Goal: Task Accomplishment & Management: Manage account settings

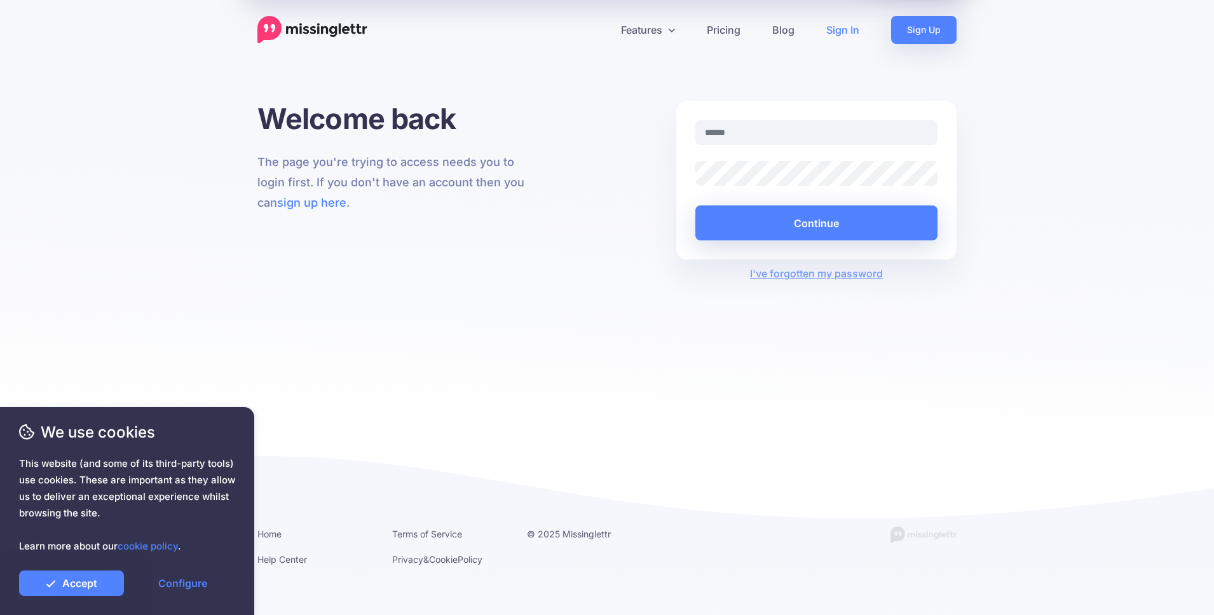
click at [815, 133] on input "text" at bounding box center [816, 132] width 242 height 25
type input "**********"
click at [109, 583] on link "Accept" at bounding box center [71, 582] width 105 height 25
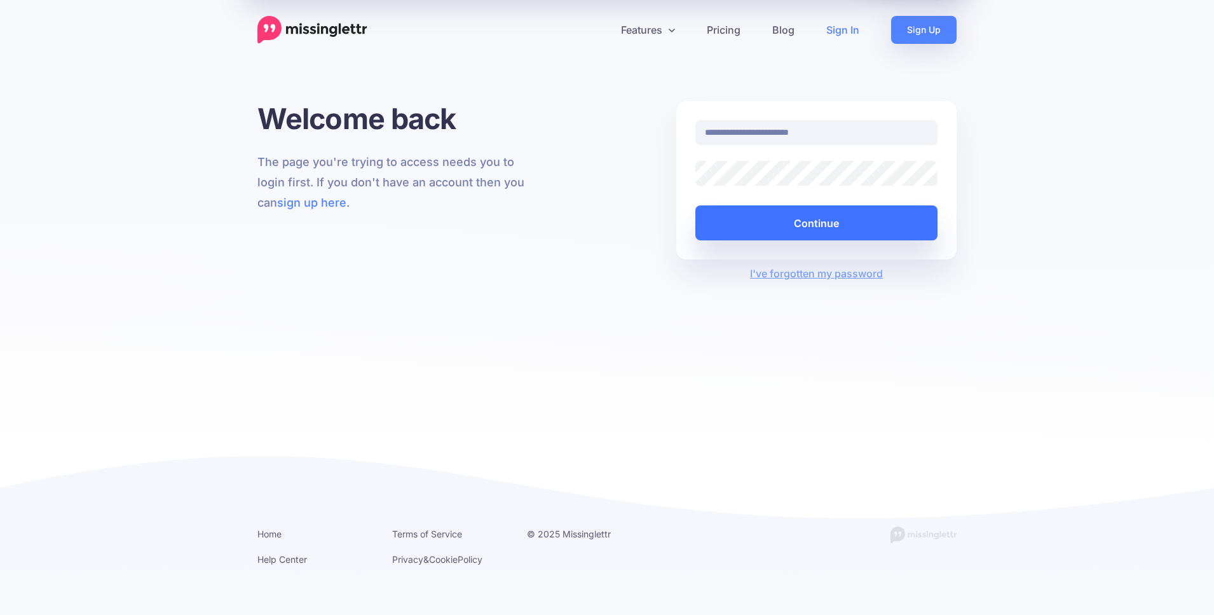
click at [760, 238] on button "Continue" at bounding box center [816, 222] width 242 height 35
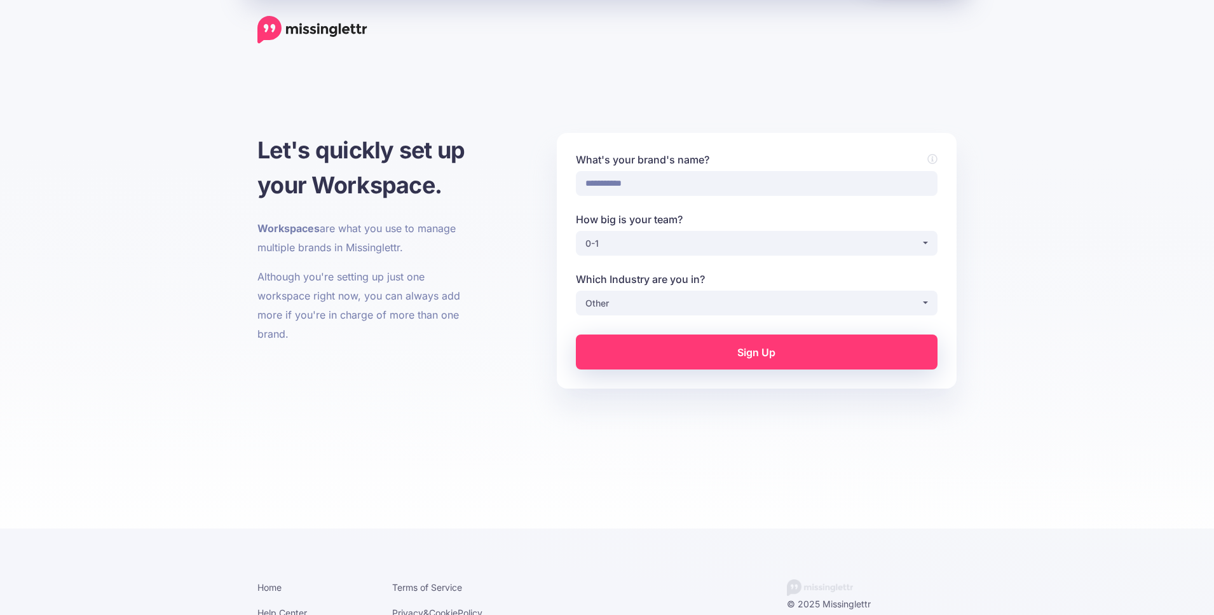
click at [695, 104] on div "**********" at bounding box center [607, 327] width 1214 height 453
drag, startPoint x: 395, startPoint y: 193, endPoint x: 416, endPoint y: 217, distance: 32.4
click at [395, 193] on h1 "Let's quickly set up your Workspace." at bounding box center [367, 168] width 221 height 70
click at [472, 336] on p "Although you're setting up just one workspace right now, you can always add mor…" at bounding box center [367, 305] width 221 height 76
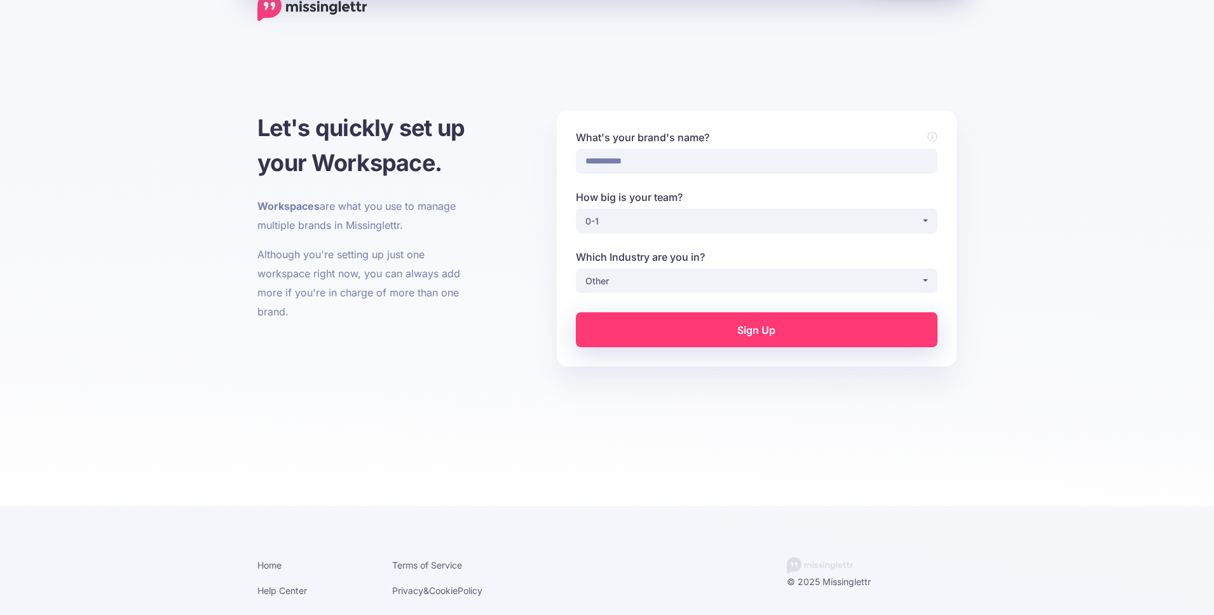
scroll to position [17, 0]
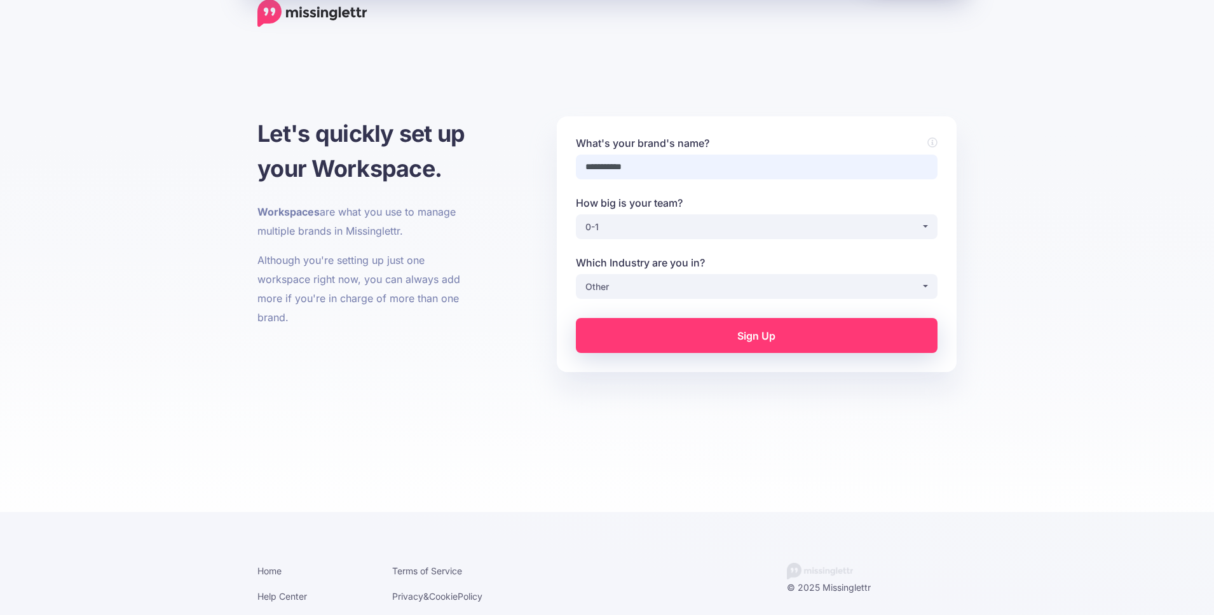
click at [723, 155] on input "**********" at bounding box center [757, 166] width 362 height 25
click at [698, 233] on div "0-1" at bounding box center [753, 226] width 336 height 15
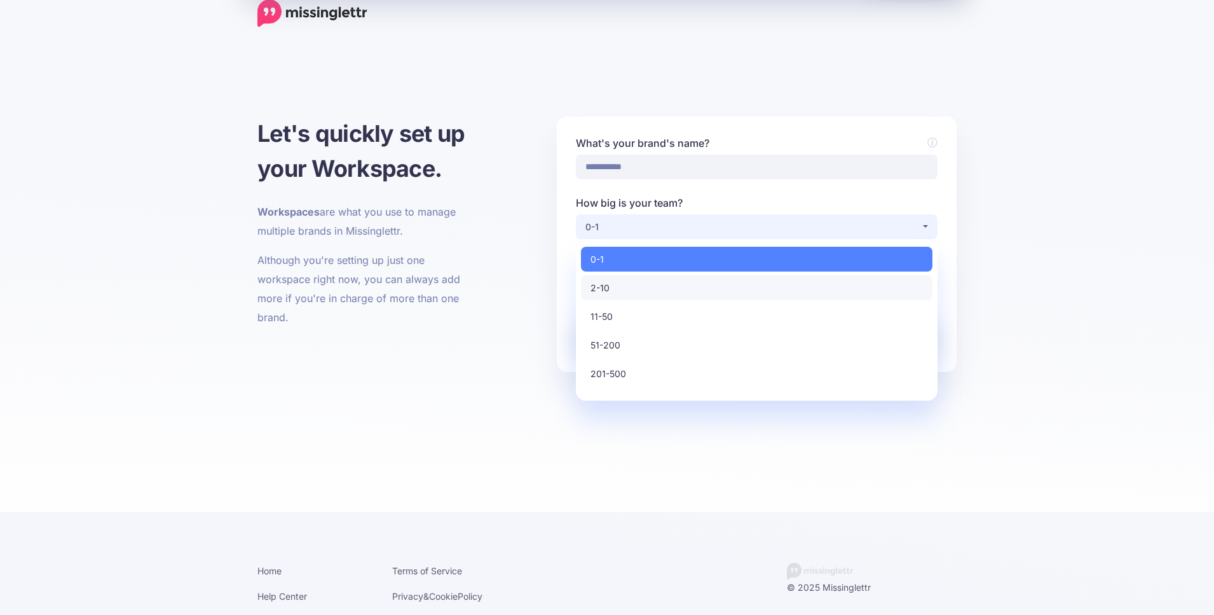
click at [680, 280] on link "2-10" at bounding box center [756, 287] width 351 height 25
select select "*"
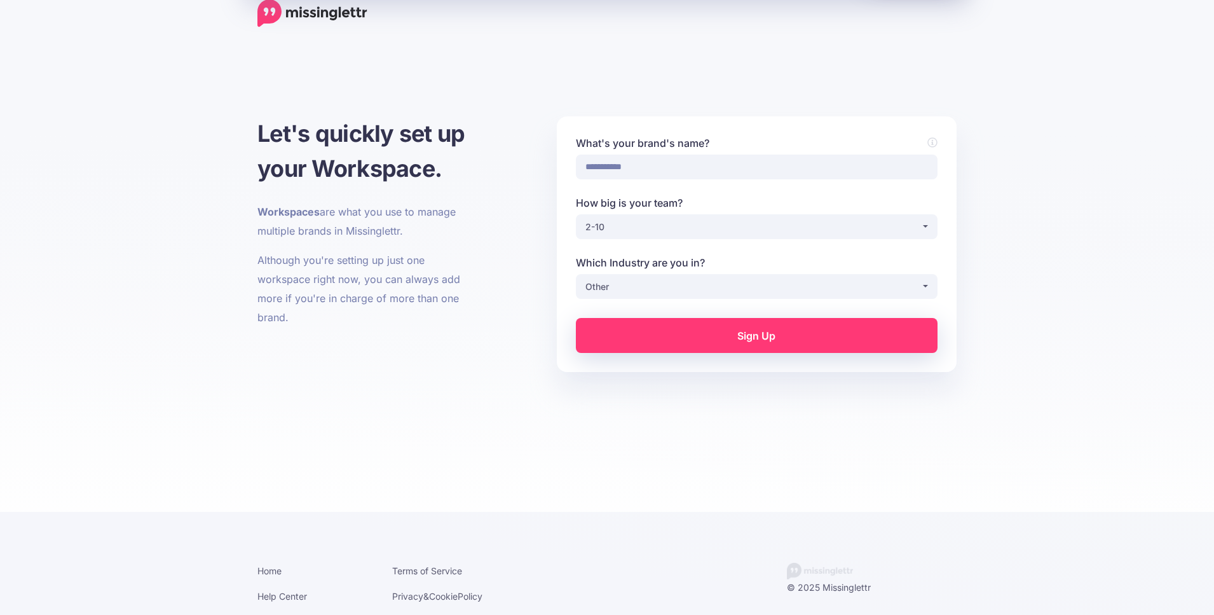
click at [674, 339] on link "Sign Up" at bounding box center [757, 335] width 362 height 35
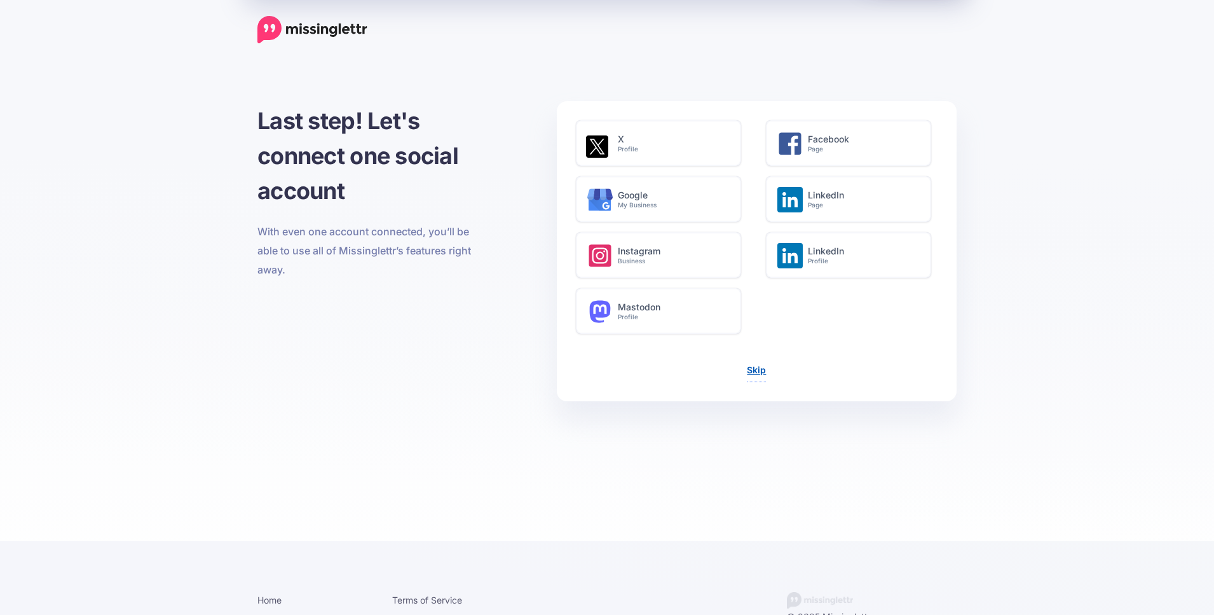
click at [759, 372] on link "Skip" at bounding box center [756, 369] width 19 height 11
click at [746, 369] on div "Skip" at bounding box center [757, 371] width 362 height 22
click at [753, 372] on link "Skip" at bounding box center [756, 369] width 19 height 11
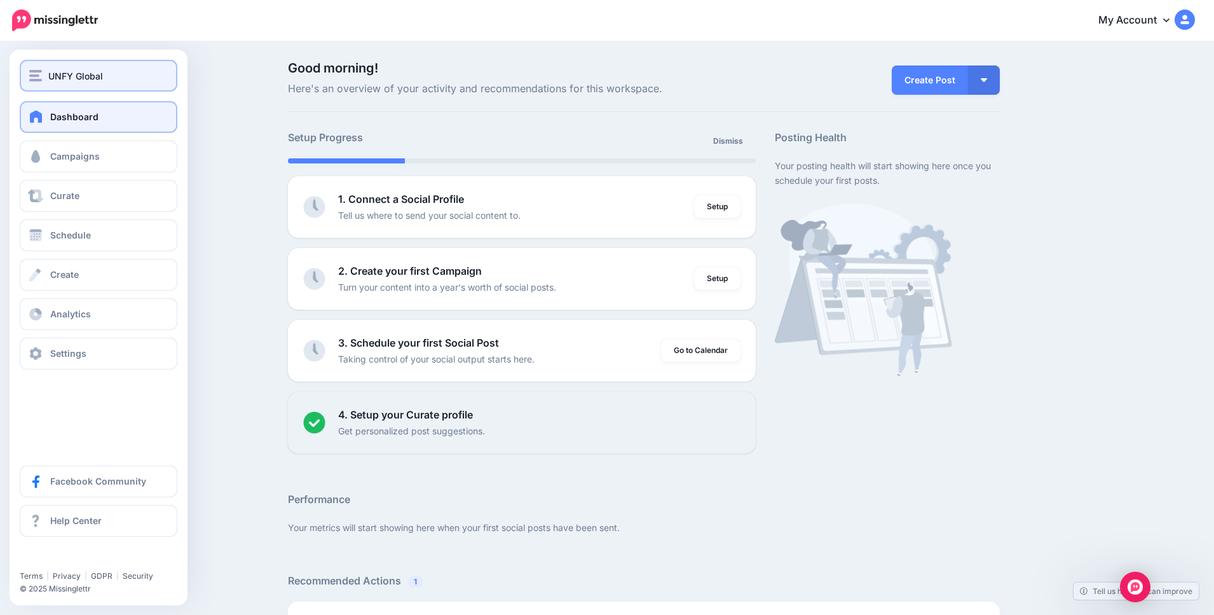
click at [30, 82] on div "UNFY Global" at bounding box center [98, 76] width 139 height 15
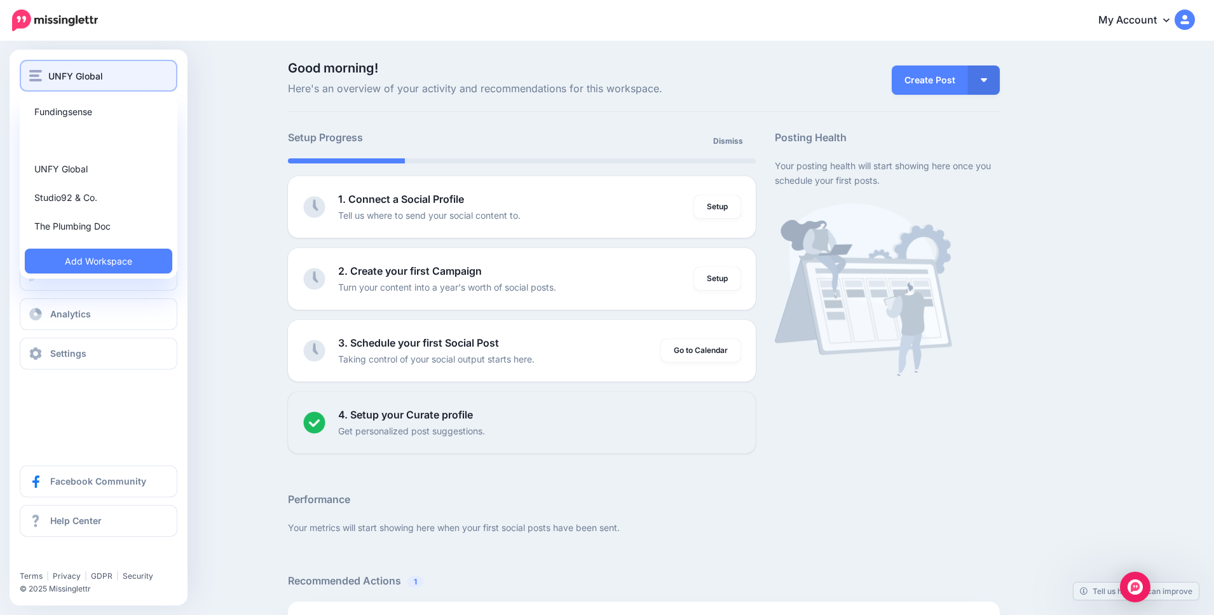
click at [104, 89] on button "UNFY Global" at bounding box center [99, 76] width 158 height 32
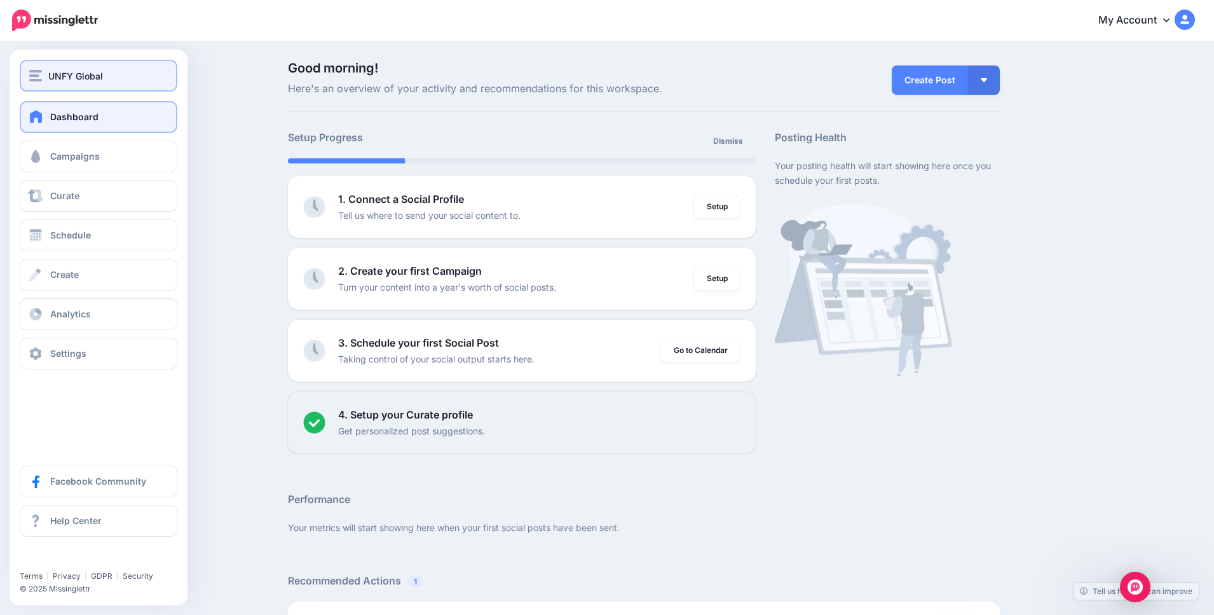
click at [104, 89] on button "UNFY Global" at bounding box center [99, 76] width 158 height 32
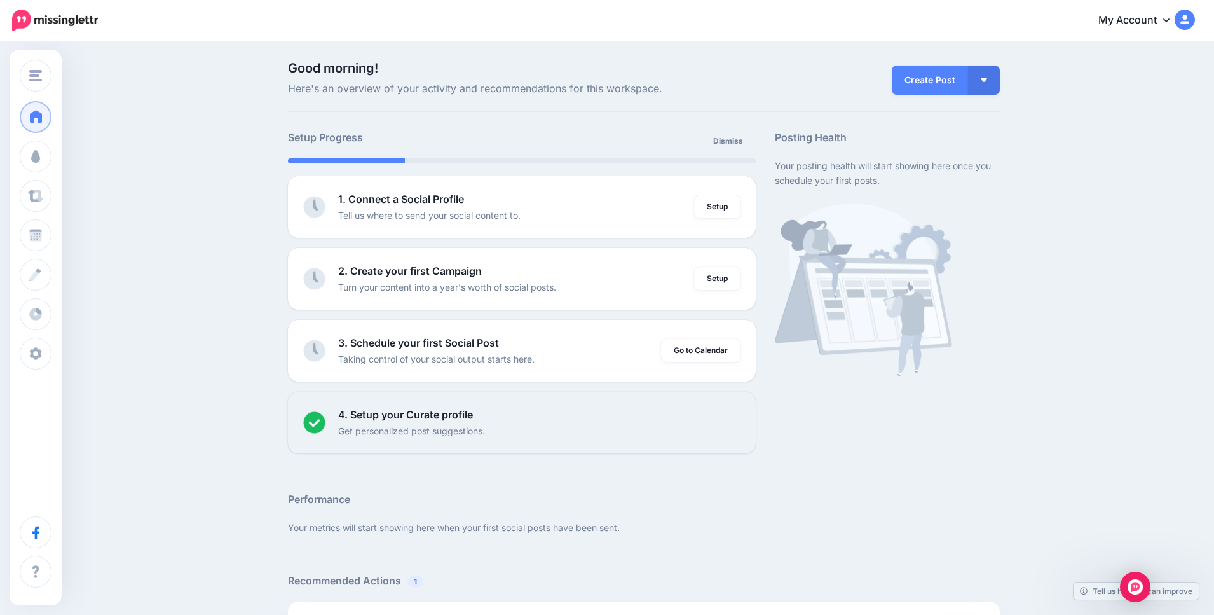
click at [234, 138] on div "Good morning! Here's an overview of your activity and recommendations for this …" at bounding box center [607, 538] width 1214 height 990
click at [1159, 24] on link "My Account" at bounding box center [1140, 20] width 109 height 31
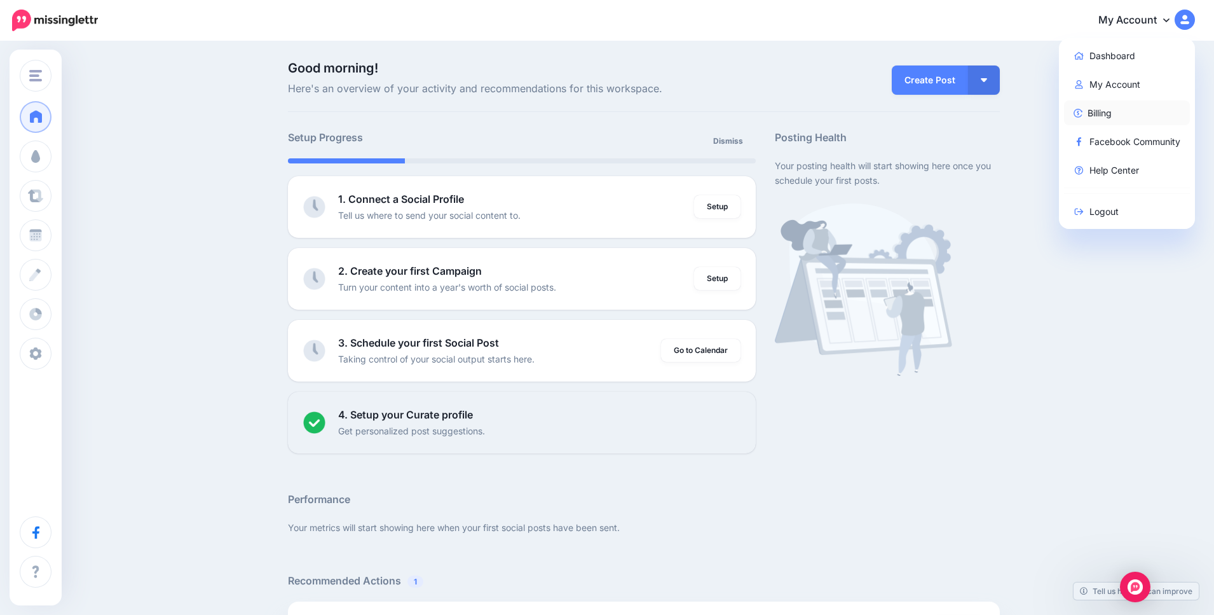
click at [1108, 111] on link "Billing" at bounding box center [1127, 112] width 126 height 25
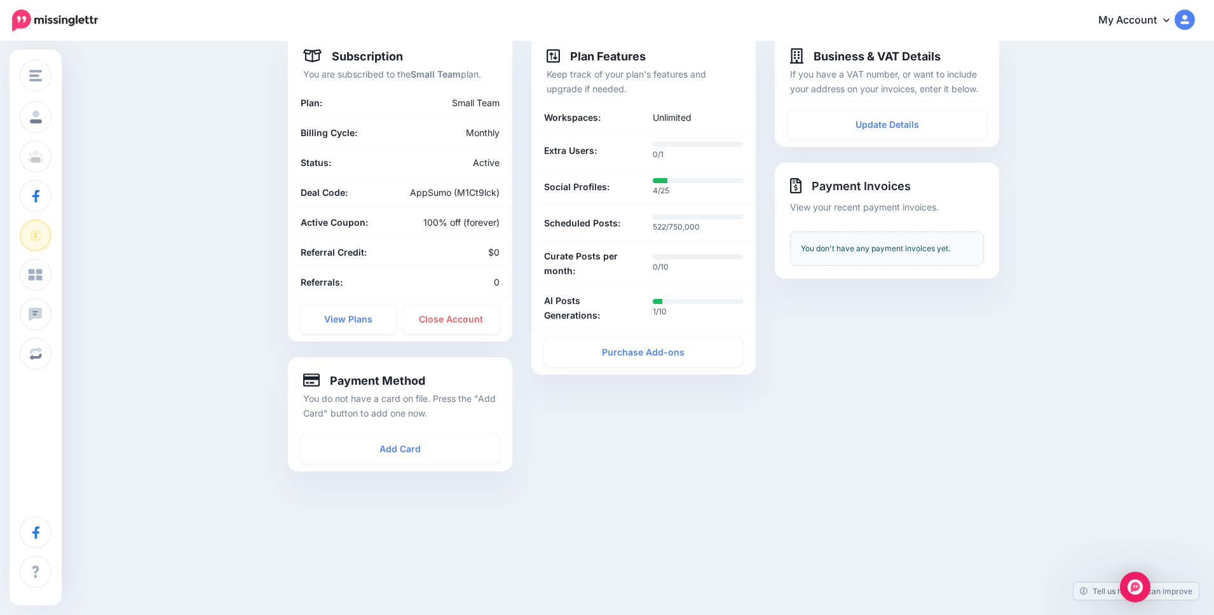
scroll to position [51, 0]
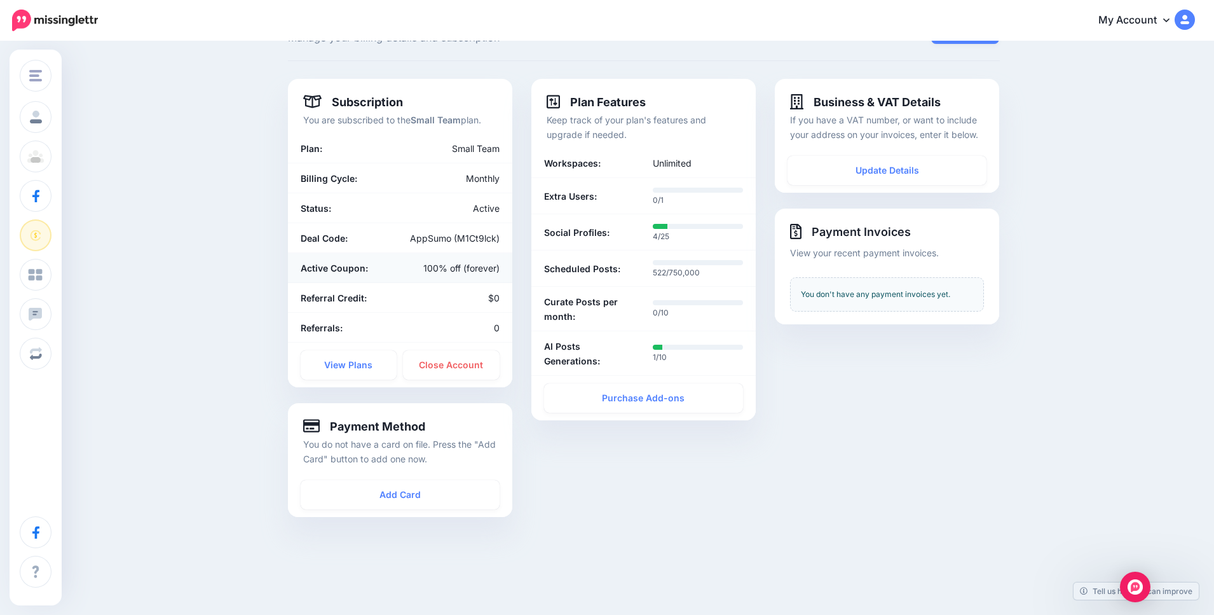
click at [348, 259] on li "Active Coupon: 100% off (forever)" at bounding box center [400, 268] width 224 height 30
drag, startPoint x: 569, startPoint y: 270, endPoint x: 675, endPoint y: 265, distance: 106.3
click at [675, 265] on div "Scheduled Posts: 522/750,000" at bounding box center [644, 268] width 218 height 21
click at [735, 270] on p "522/750,000" at bounding box center [698, 272] width 90 height 13
click at [611, 228] on div "Social Profiles:" at bounding box center [589, 232] width 109 height 21
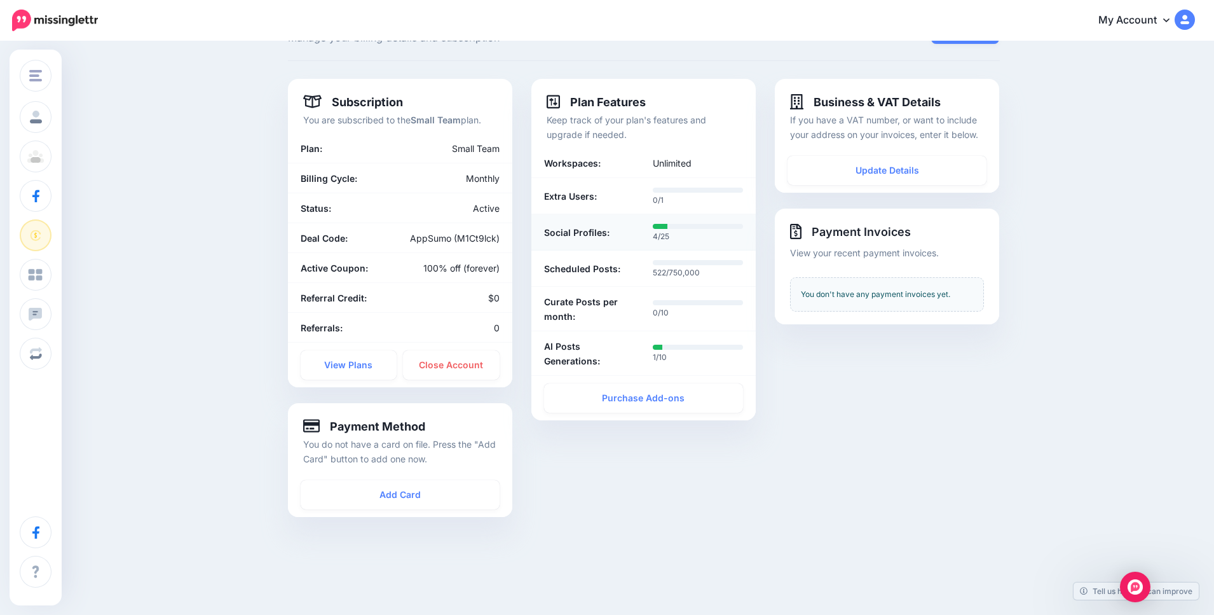
click at [673, 232] on p "4/25" at bounding box center [698, 236] width 90 height 13
click at [687, 272] on p "522/750,000" at bounding box center [698, 272] width 90 height 13
drag, startPoint x: 580, startPoint y: 283, endPoint x: 772, endPoint y: 285, distance: 192.0
click at [773, 283] on div "Subscription You are subscribed to the Small Team plan. Plan: Small Team Billin…" at bounding box center [643, 306] width 731 height 454
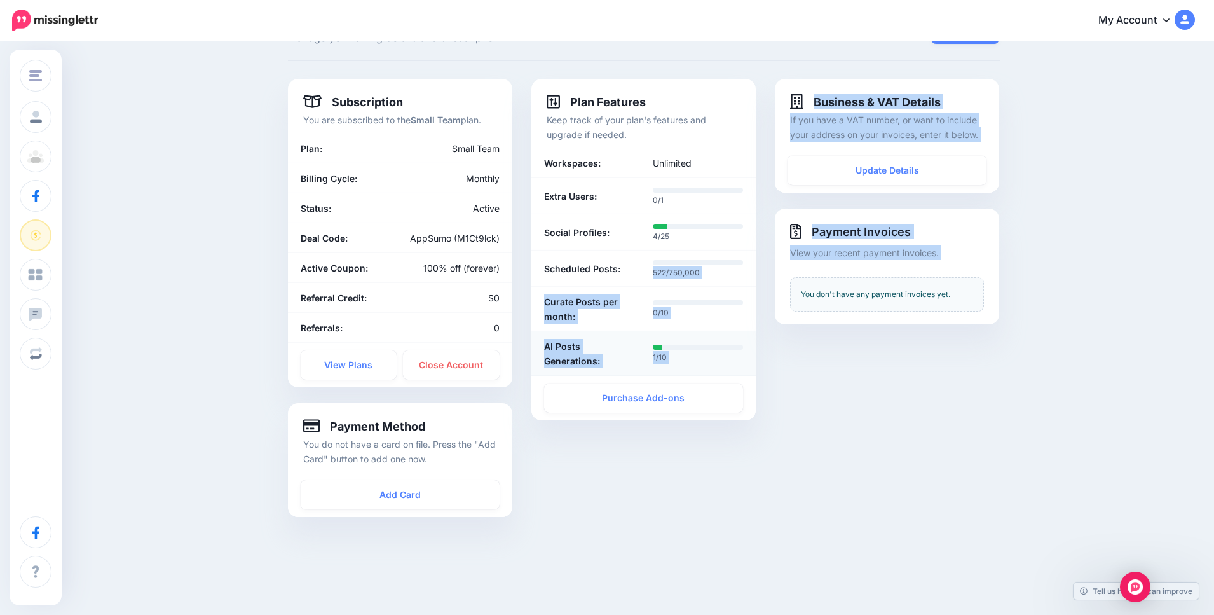
click at [714, 333] on li "AI Posts Generations: 1/10" at bounding box center [643, 353] width 224 height 44
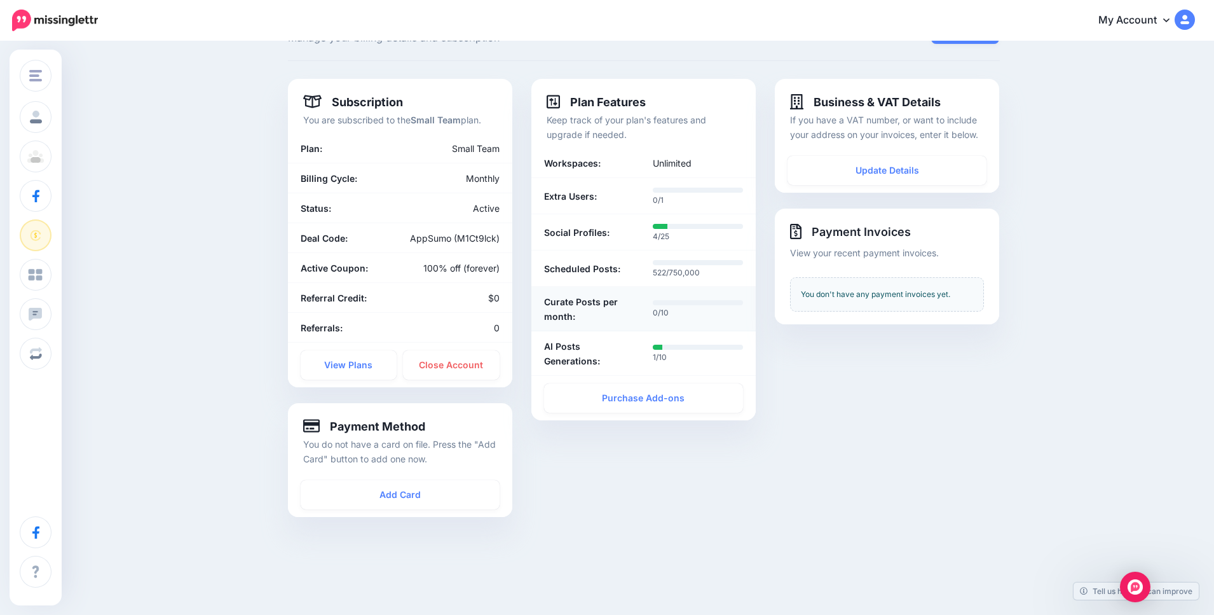
click at [606, 314] on b "Curate Posts per month:" at bounding box center [589, 308] width 90 height 29
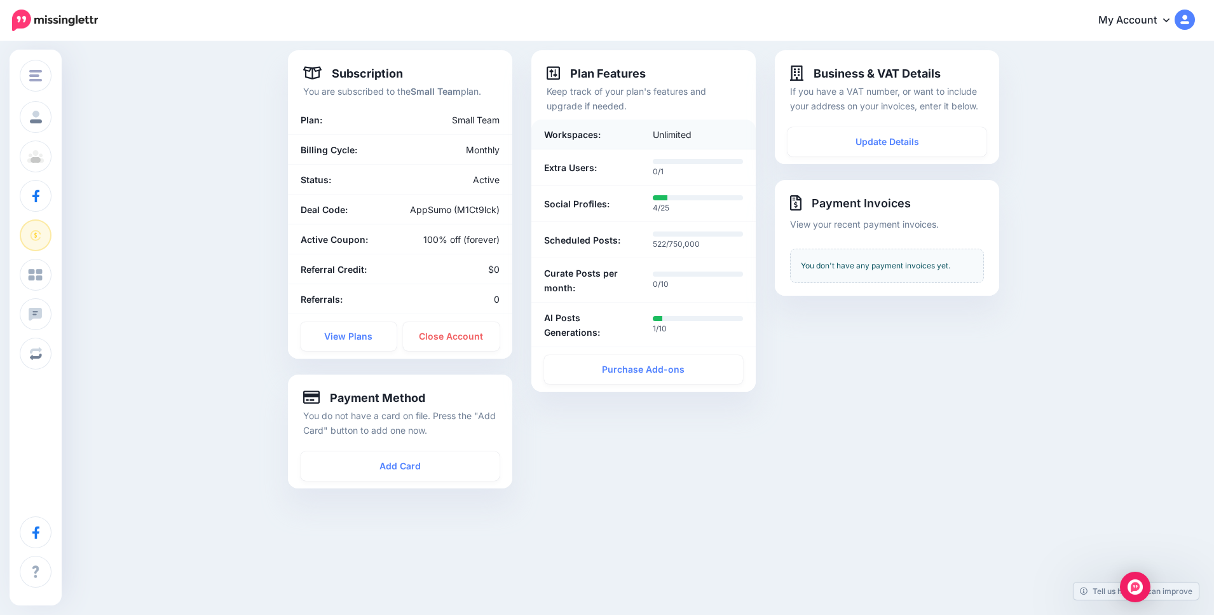
scroll to position [61, 0]
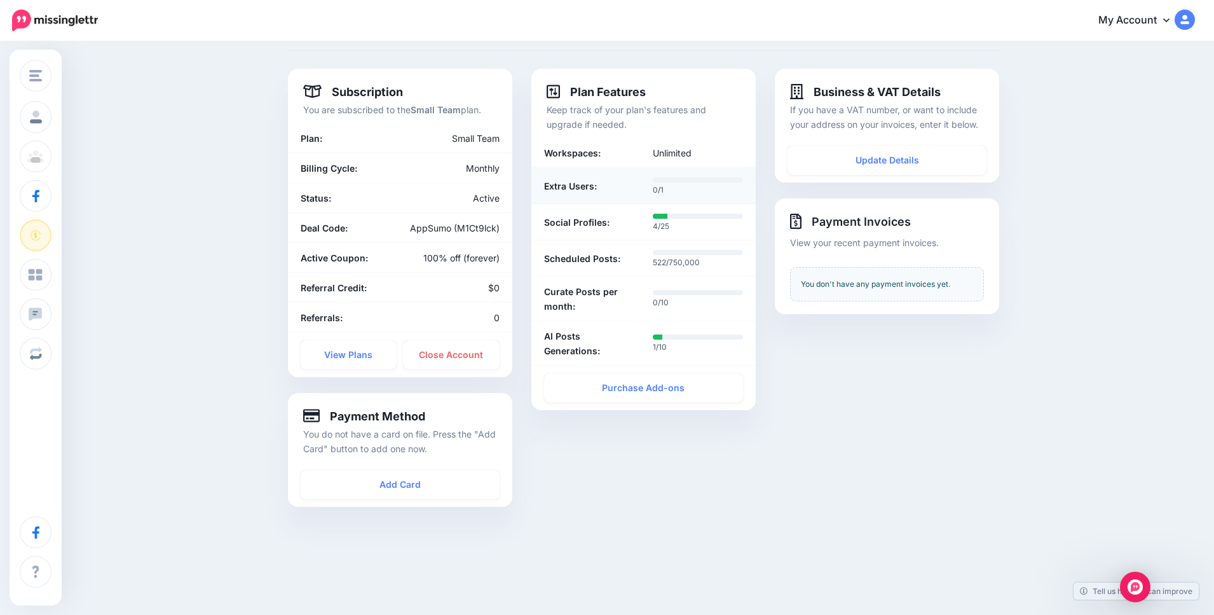
click at [618, 184] on div "Extra Users:" at bounding box center [589, 185] width 109 height 21
click at [416, 230] on div "AppSumo (M1Ct9lck)" at bounding box center [454, 228] width 109 height 15
click at [37, 24] on img at bounding box center [55, 21] width 86 height 22
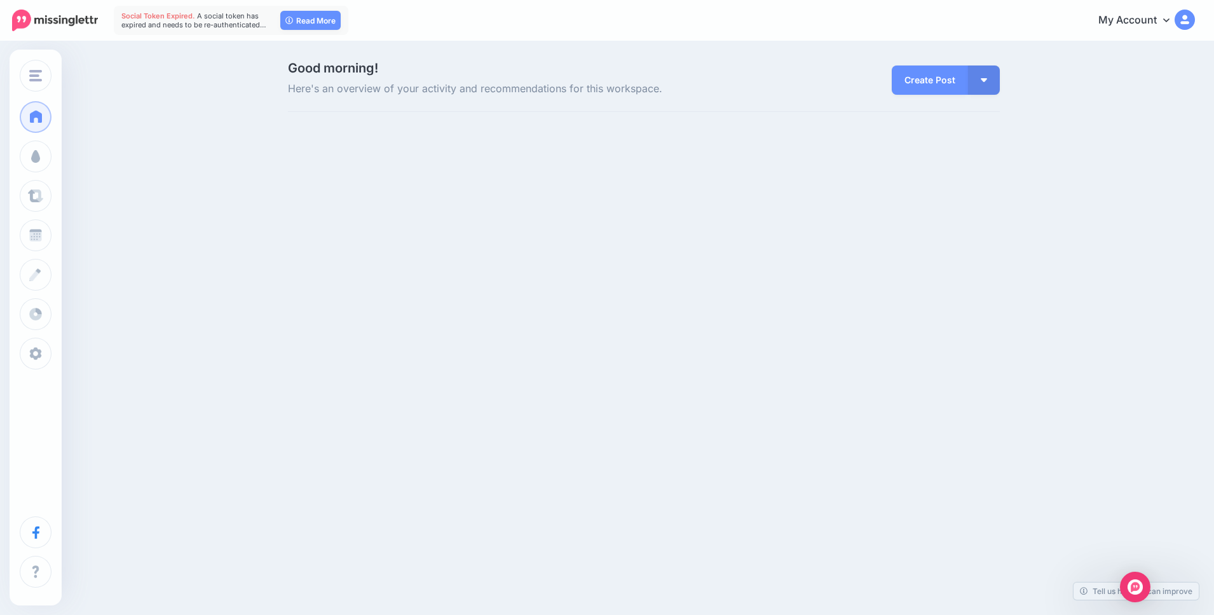
click at [1154, 18] on link "My Account" at bounding box center [1140, 20] width 109 height 31
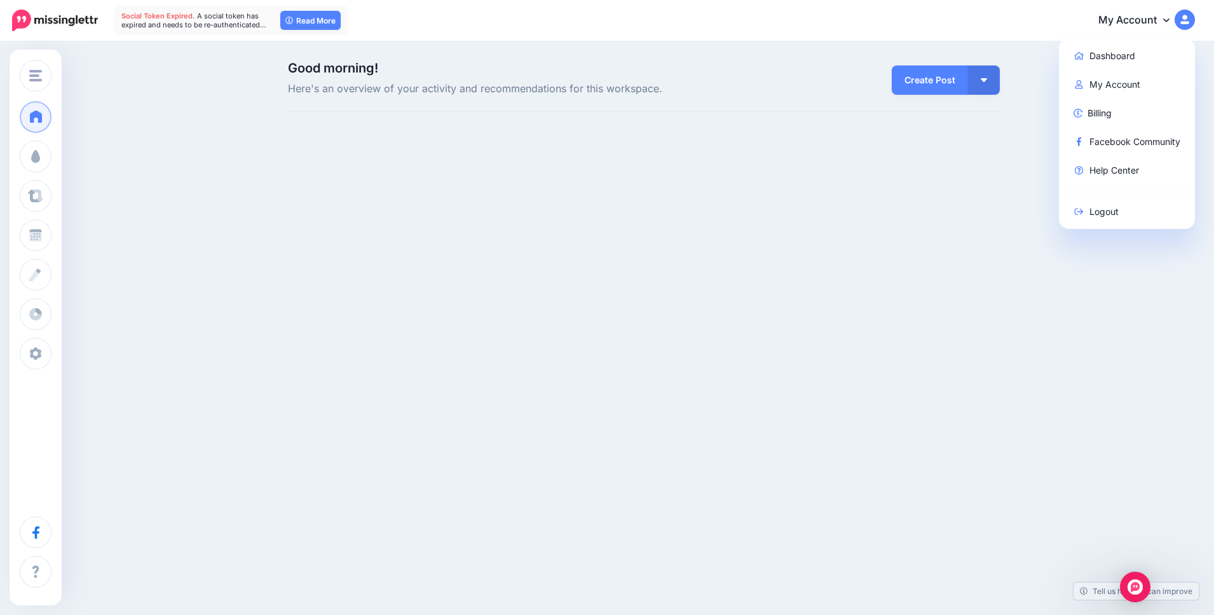
click at [804, 255] on div "Fundingsense Fundingsense UNFY Global Studio92 & Co. The Plumbing Doc Add Works…" at bounding box center [607, 150] width 1214 height 215
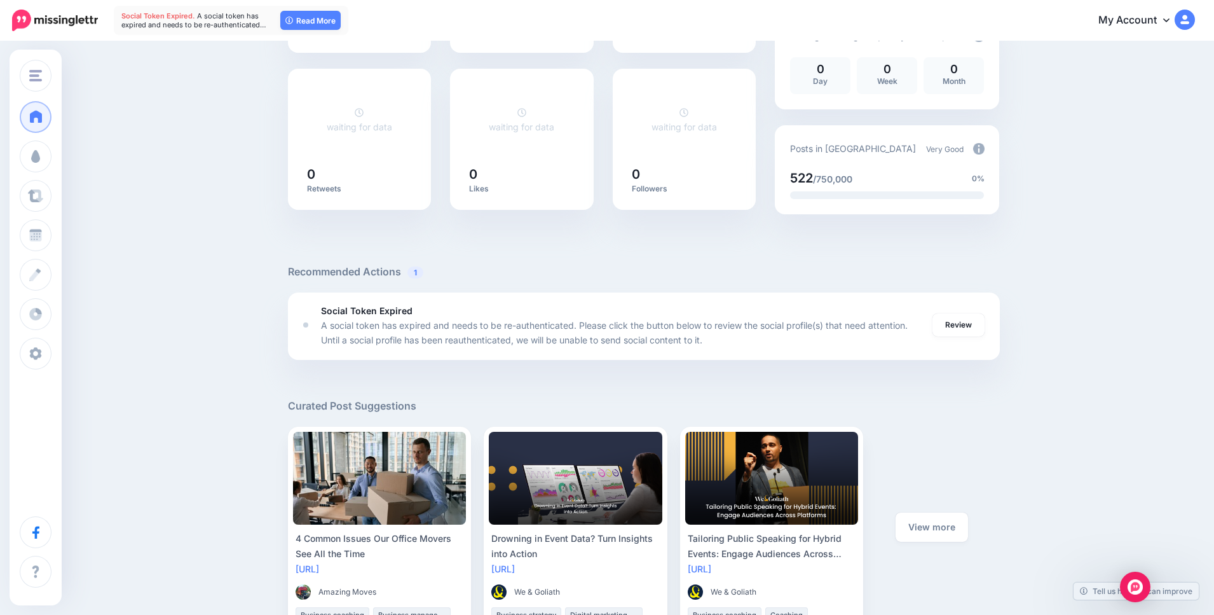
scroll to position [251, 0]
